Goal: Navigation & Orientation: Go to known website

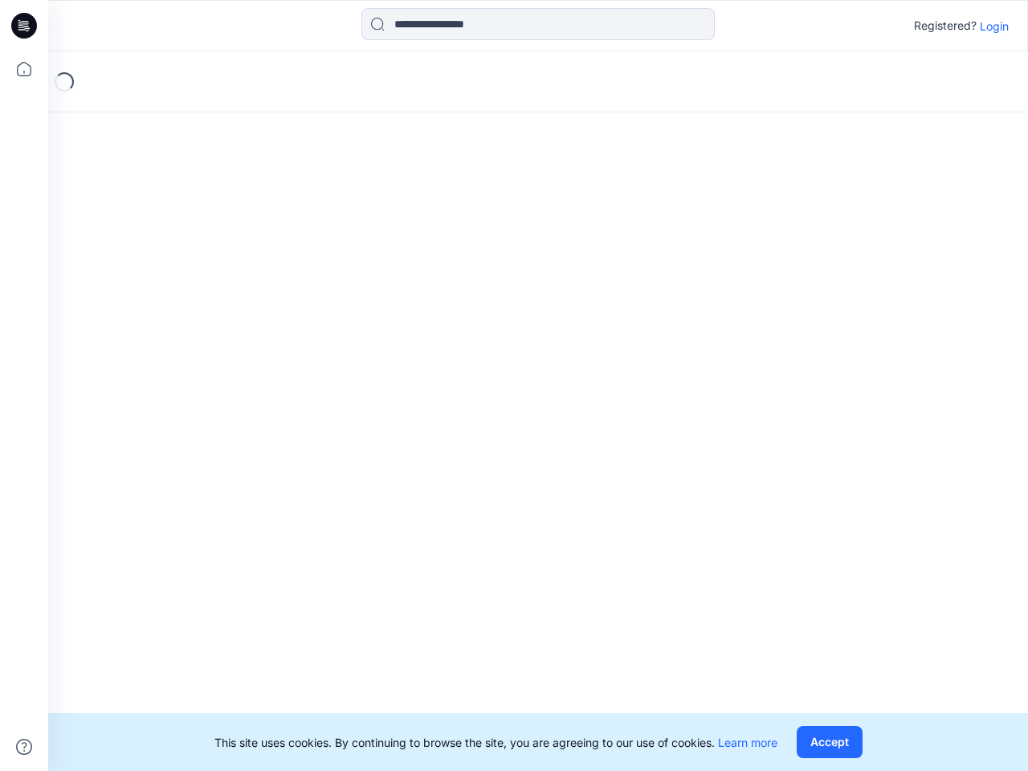
click at [514, 385] on div "Loading..." at bounding box center [538, 411] width 980 height 720
click at [25, 26] on icon at bounding box center [26, 26] width 6 height 1
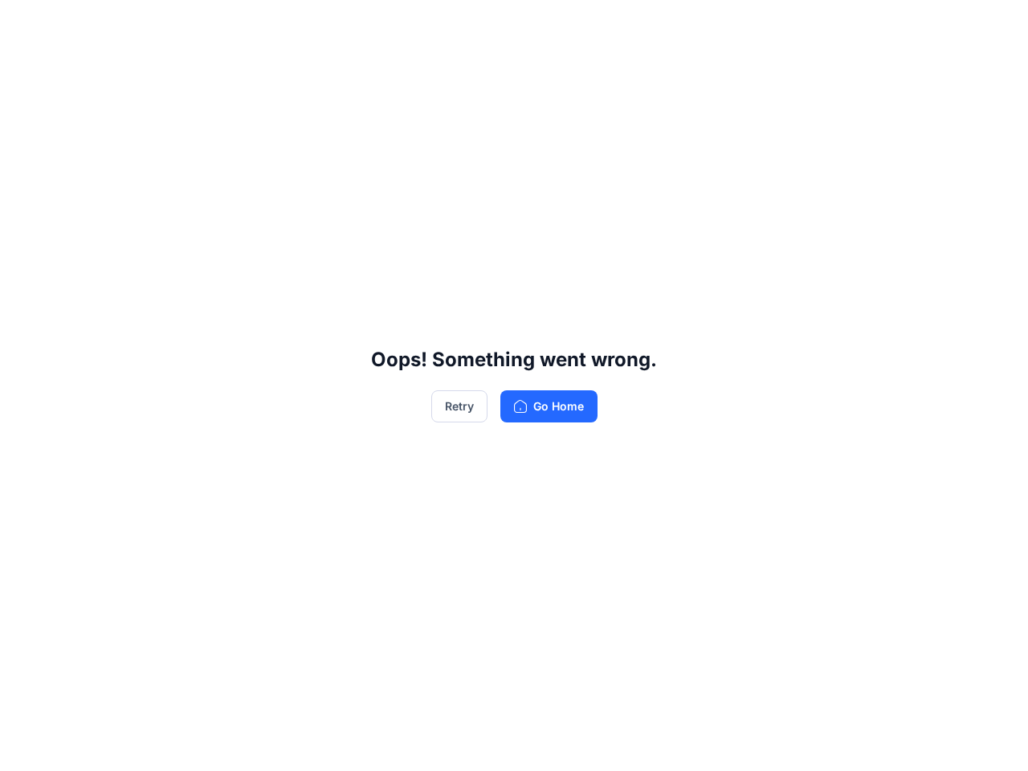
click at [24, 69] on div "Oops! Something went wrong. Retry Go Home" at bounding box center [514, 385] width 1028 height 771
click at [24, 747] on div "Oops! Something went wrong. Retry Go Home" at bounding box center [514, 385] width 1028 height 771
click at [538, 24] on div "Oops! Something went wrong. Retry Go Home" at bounding box center [514, 385] width 1028 height 771
click at [994, 26] on div "Oops! Something went wrong. Retry Go Home" at bounding box center [514, 385] width 1028 height 771
click at [829, 742] on div "Oops! Something went wrong. Retry Go Home" at bounding box center [514, 385] width 1028 height 771
